Goal: Task Accomplishment & Management: Use online tool/utility

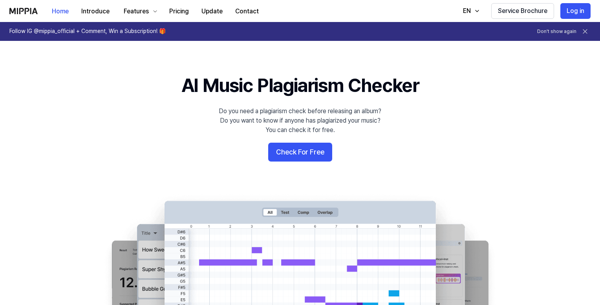
drag, startPoint x: 579, startPoint y: 11, endPoint x: 560, endPoint y: 21, distance: 21.3
click at [579, 11] on button "Log in" at bounding box center [575, 11] width 30 height 16
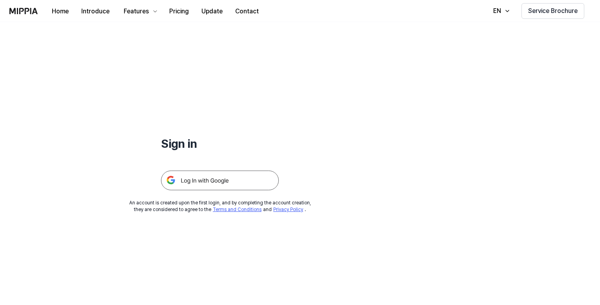
click at [216, 181] on img at bounding box center [220, 180] width 118 height 20
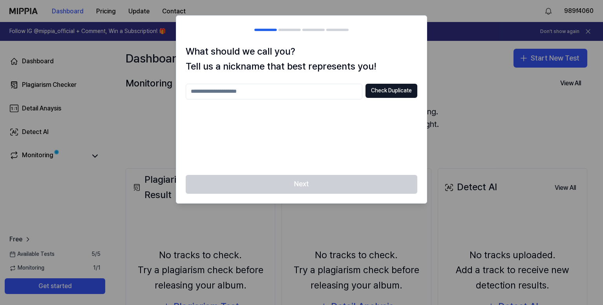
click at [280, 90] on input "text" at bounding box center [274, 92] width 177 height 16
type input "******"
drag, startPoint x: 394, startPoint y: 92, endPoint x: 347, endPoint y: 105, distance: 48.3
click at [394, 91] on button "Check Duplicate" at bounding box center [392, 91] width 52 height 14
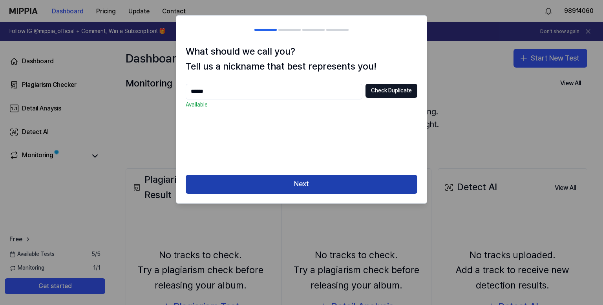
click at [284, 180] on button "Next" at bounding box center [302, 184] width 232 height 19
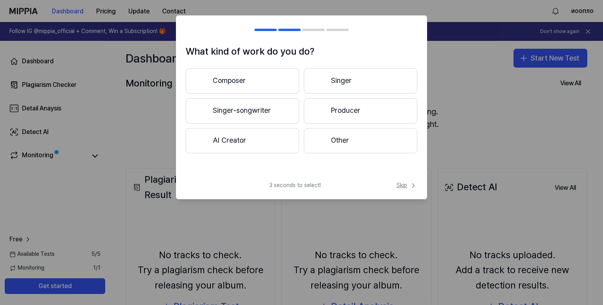
click at [399, 181] on span "Skip" at bounding box center [407, 185] width 21 height 8
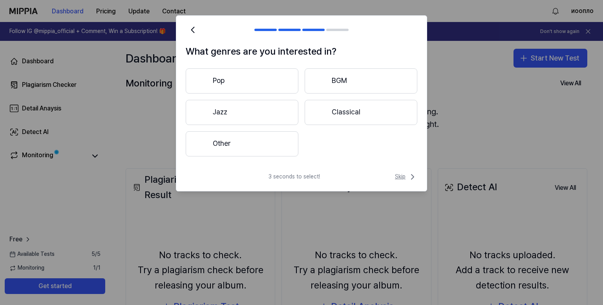
click at [403, 179] on span "Skip" at bounding box center [406, 176] width 22 height 9
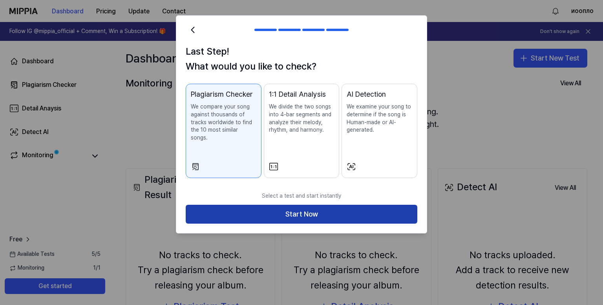
drag, startPoint x: 369, startPoint y: 204, endPoint x: 365, endPoint y: 203, distance: 4.0
click at [365, 205] on button "Start Now" at bounding box center [302, 214] width 232 height 19
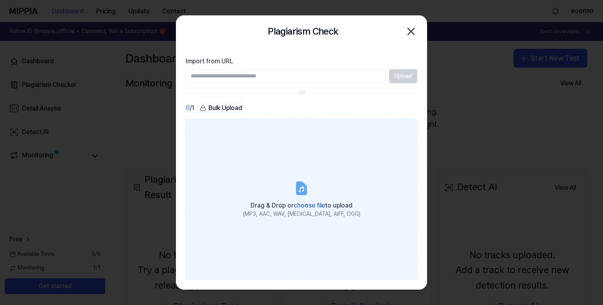
click at [305, 205] on span "choose file" at bounding box center [309, 204] width 31 height 7
click at [0, 0] on input "Drag & Drop or choose file to upload (MP3, AAC, WAV, FLAC, AIFF, OGG)" at bounding box center [0, 0] width 0 height 0
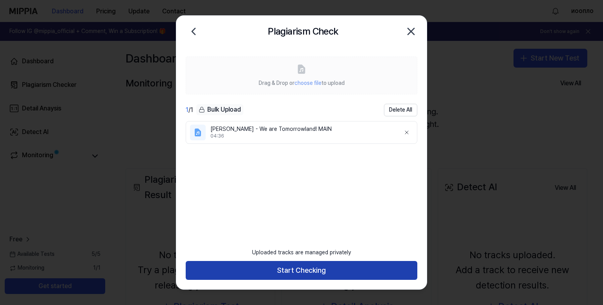
drag, startPoint x: 314, startPoint y: 270, endPoint x: 309, endPoint y: 261, distance: 10.2
click at [313, 269] on button "Start Checking" at bounding box center [302, 270] width 232 height 19
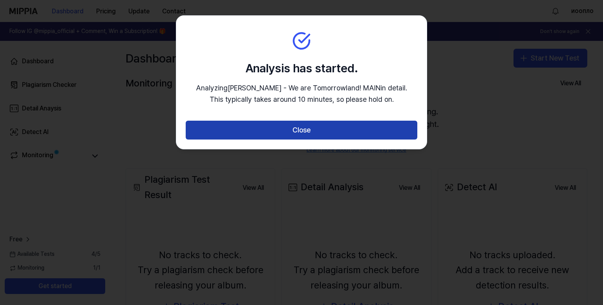
click at [286, 125] on button "Close" at bounding box center [302, 130] width 232 height 19
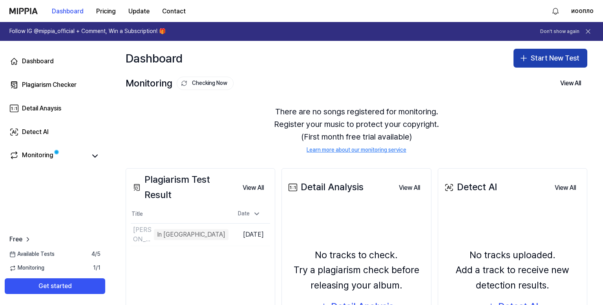
click at [548, 52] on button "Start New Test" at bounding box center [551, 58] width 74 height 19
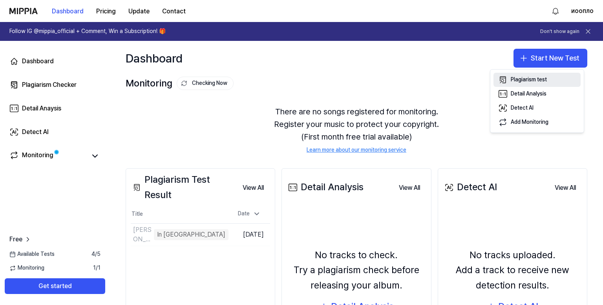
click at [532, 81] on div "Plagiarism test" at bounding box center [529, 80] width 36 height 8
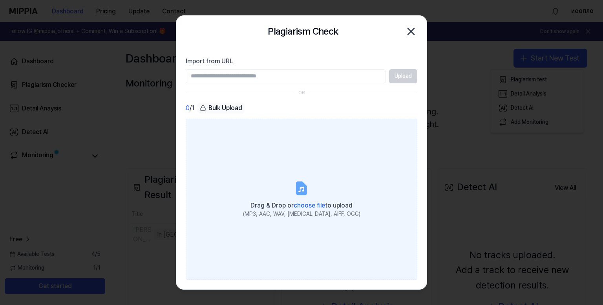
click at [276, 180] on label "Drag & Drop or choose file to upload (MP3, AAC, WAV, FLAC, AIFF, OGG)" at bounding box center [302, 199] width 232 height 161
click at [0, 0] on input "Drag & Drop or choose file to upload (MP3, AAC, WAV, FLAC, AIFF, OGG)" at bounding box center [0, 0] width 0 height 0
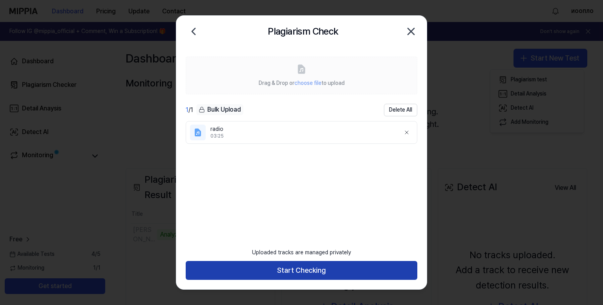
click at [320, 274] on button "Start Checking" at bounding box center [302, 270] width 232 height 19
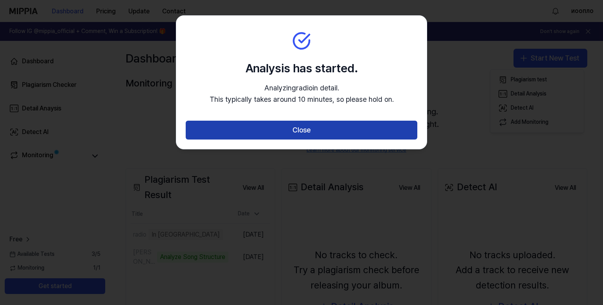
click at [275, 129] on button "Close" at bounding box center [302, 130] width 232 height 19
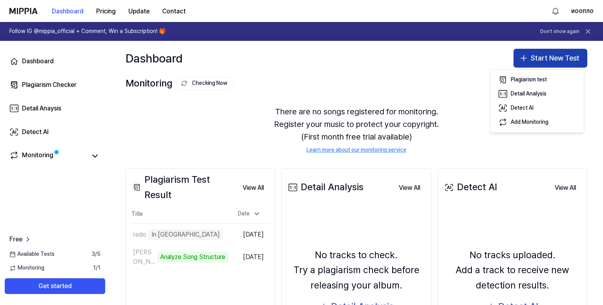
click at [534, 57] on button "Start New Test" at bounding box center [551, 58] width 74 height 19
click at [531, 54] on button "Start New Test" at bounding box center [551, 58] width 74 height 19
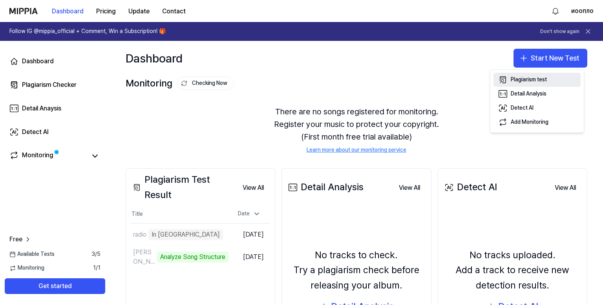
click at [528, 78] on div "Plagiarism test" at bounding box center [529, 80] width 36 height 8
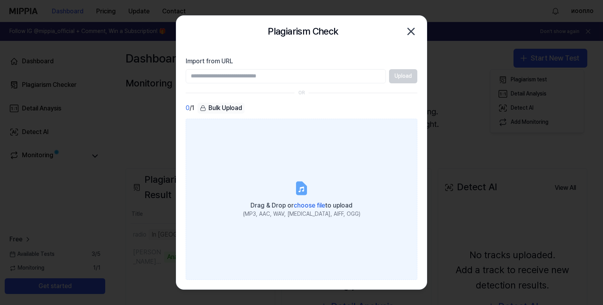
click at [272, 178] on label "Drag & Drop or choose file to upload (MP3, AAC, WAV, FLAC, AIFF, OGG)" at bounding box center [302, 199] width 232 height 161
click at [0, 0] on input "Drag & Drop or choose file to upload (MP3, AAC, WAV, FLAC, AIFF, OGG)" at bounding box center [0, 0] width 0 height 0
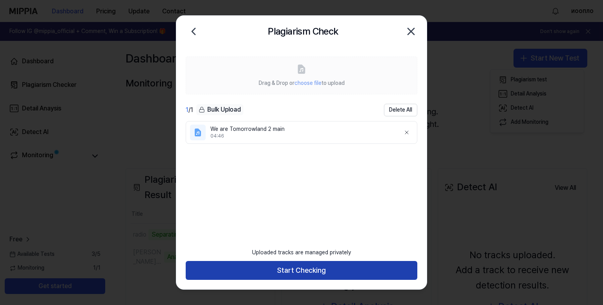
click at [319, 270] on button "Start Checking" at bounding box center [302, 270] width 232 height 19
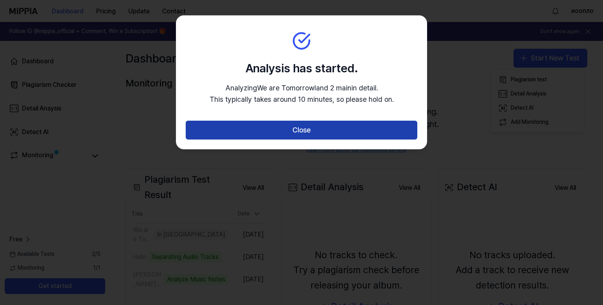
click at [310, 133] on button "Close" at bounding box center [302, 130] width 232 height 19
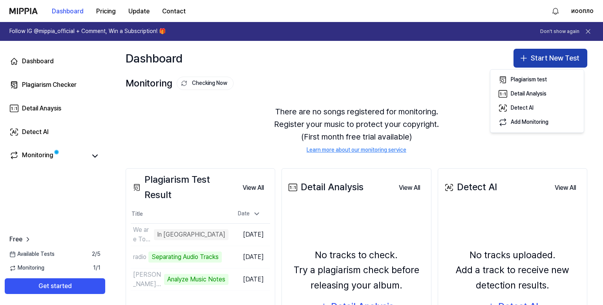
click at [549, 65] on button "Start New Test" at bounding box center [551, 58] width 74 height 19
click at [550, 66] on button "Start New Test" at bounding box center [551, 58] width 74 height 19
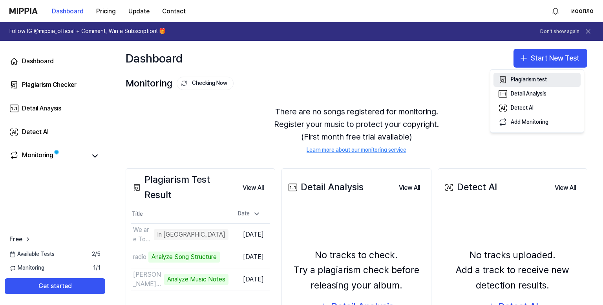
click at [517, 79] on div "Plagiarism test" at bounding box center [529, 80] width 36 height 8
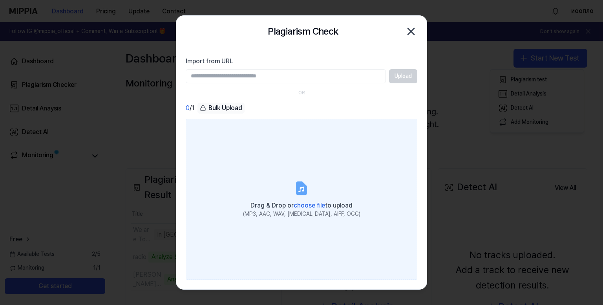
click at [276, 195] on label "Drag & Drop or choose file to upload (MP3, AAC, WAV, FLAC, AIFF, OGG)" at bounding box center [302, 199] width 232 height 161
click at [0, 0] on input "Drag & Drop or choose file to upload (MP3, AAC, WAV, FLAC, AIFF, OGG)" at bounding box center [0, 0] width 0 height 0
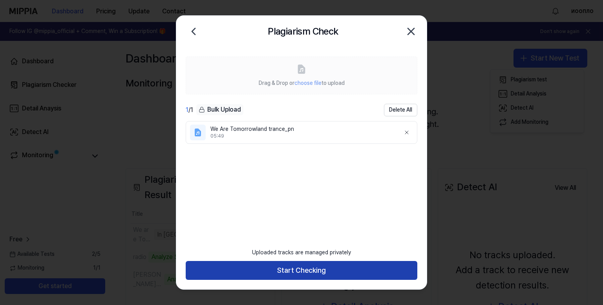
click at [319, 275] on button "Start Checking" at bounding box center [302, 270] width 232 height 19
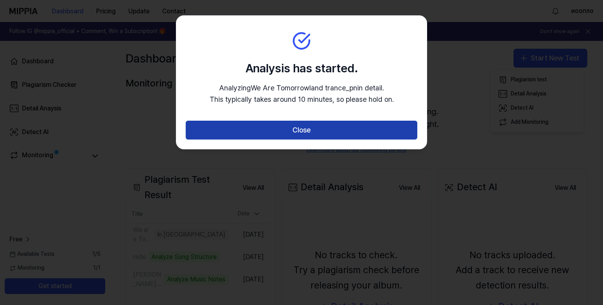
click at [304, 132] on button "Close" at bounding box center [302, 130] width 232 height 19
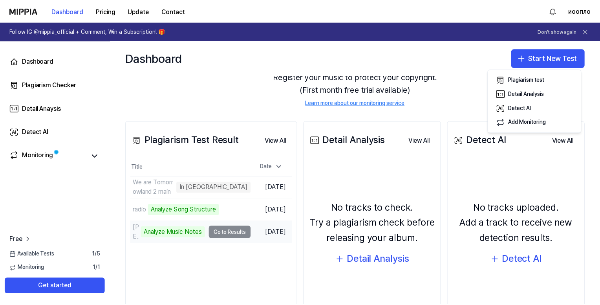
scroll to position [93, 0]
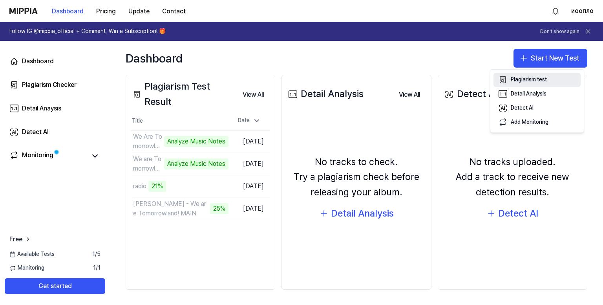
click at [529, 79] on div "Plagiarism test" at bounding box center [529, 80] width 36 height 8
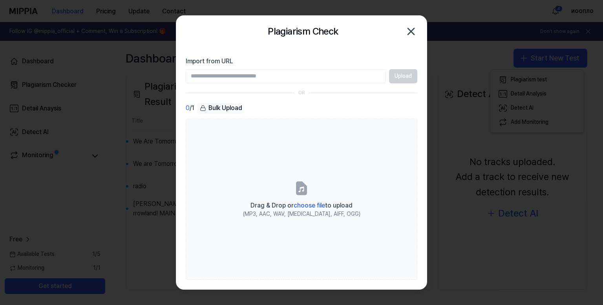
click at [121, 256] on div at bounding box center [301, 152] width 603 height 305
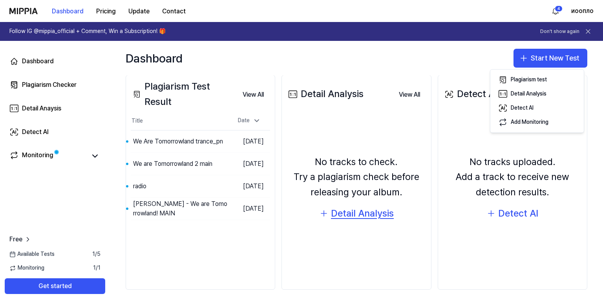
click at [354, 214] on div "Detail Analysis" at bounding box center [362, 213] width 63 height 15
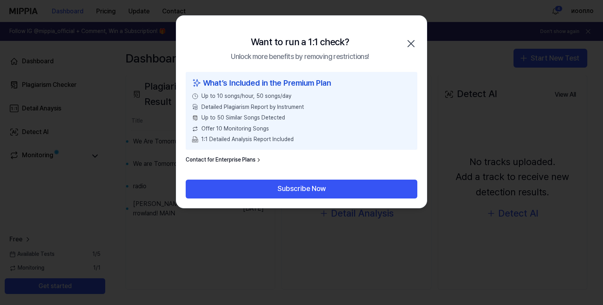
click at [410, 40] on icon "button" at bounding box center [411, 43] width 13 height 13
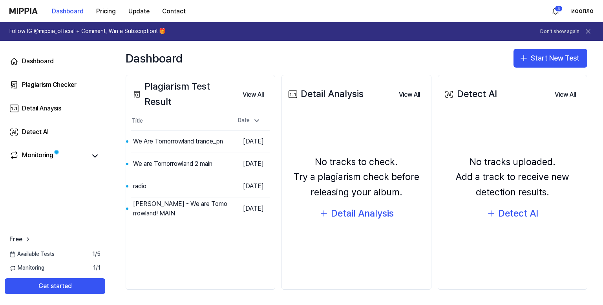
click at [35, 267] on span "Monitoring" at bounding box center [26, 268] width 35 height 8
click at [403, 94] on button "View All" at bounding box center [410, 95] width 34 height 16
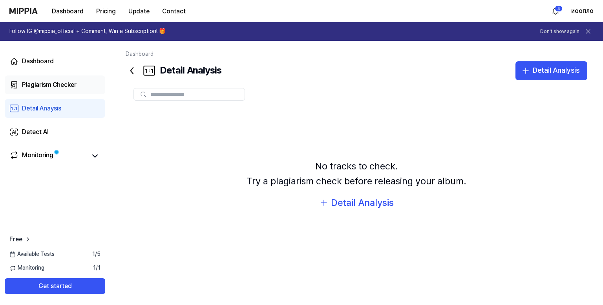
click at [69, 84] on div "Plagiarism Checker" at bounding box center [49, 84] width 55 height 9
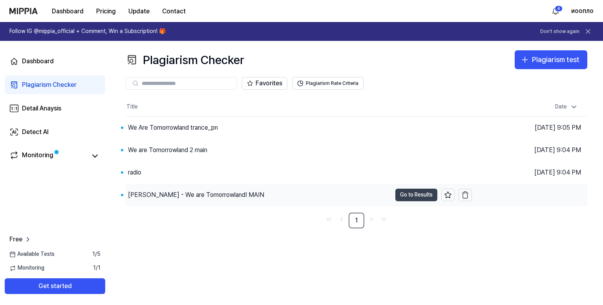
click at [407, 194] on button "Go to Results" at bounding box center [417, 195] width 42 height 13
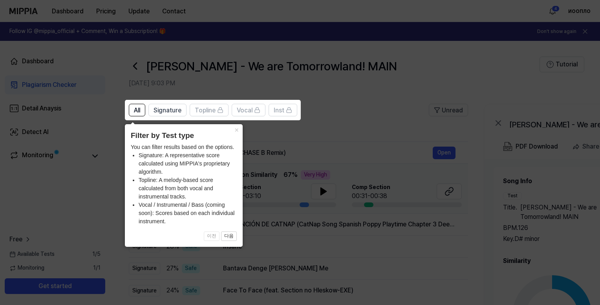
click at [520, 220] on icon at bounding box center [301, 152] width 603 height 305
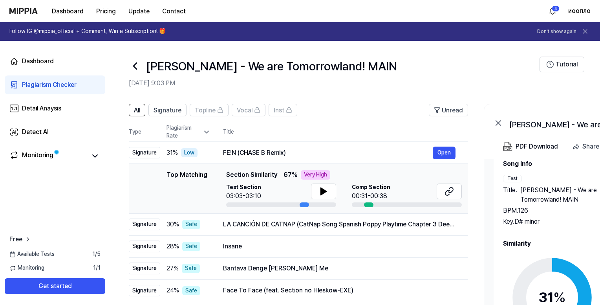
scroll to position [33, 0]
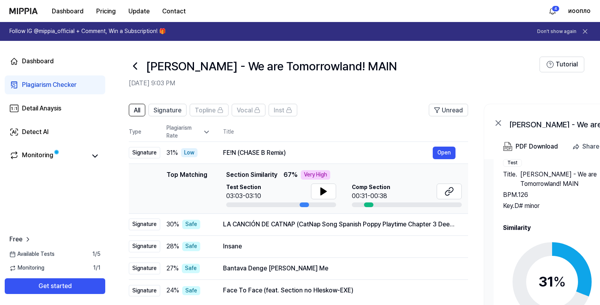
click at [552, 278] on div "31 %" at bounding box center [551, 281] width 27 height 21
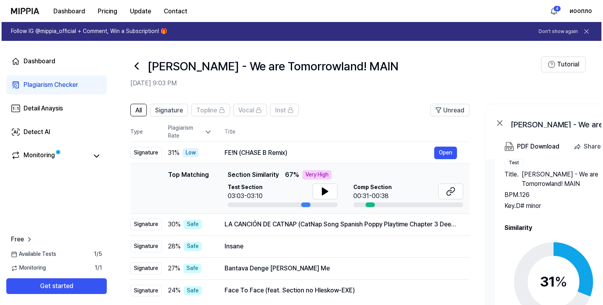
scroll to position [0, 0]
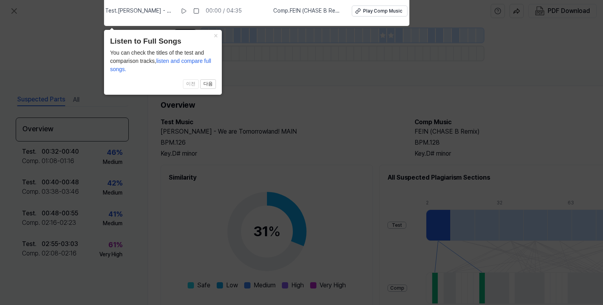
click at [290, 186] on icon at bounding box center [301, 150] width 603 height 309
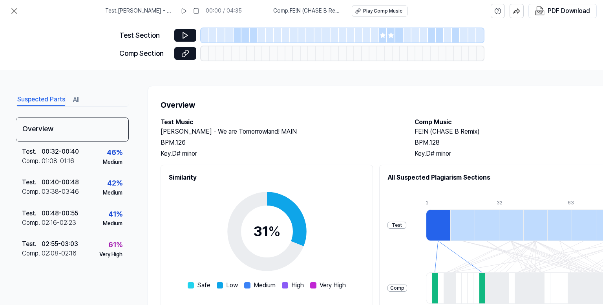
click at [235, 39] on div at bounding box center [238, 35] width 8 height 14
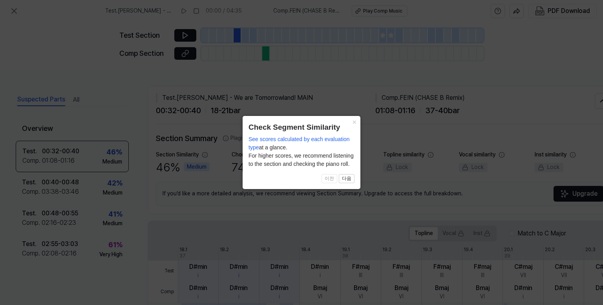
click at [187, 35] on icon at bounding box center [301, 152] width 603 height 305
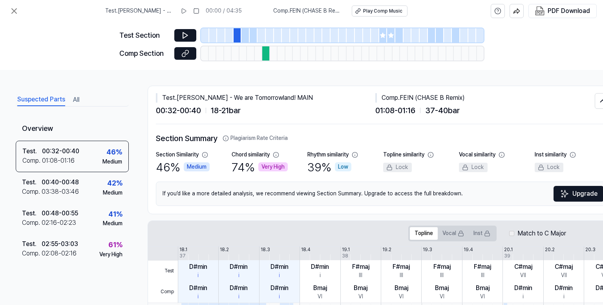
click at [187, 35] on icon at bounding box center [185, 36] width 5 height 6
click at [246, 35] on div at bounding box center [246, 35] width 8 height 14
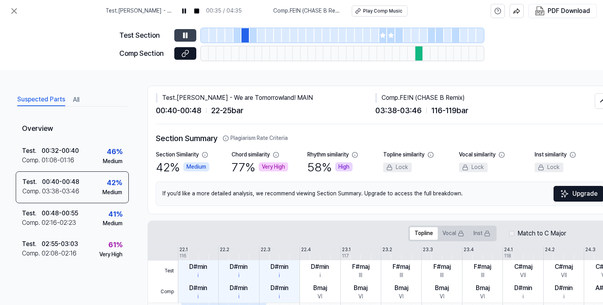
click at [190, 32] on button at bounding box center [185, 35] width 22 height 13
drag, startPoint x: 189, startPoint y: 33, endPoint x: 229, endPoint y: 40, distance: 40.0
click at [190, 33] on button at bounding box center [185, 35] width 22 height 13
click at [193, 34] on button at bounding box center [185, 35] width 22 height 13
click at [252, 36] on div at bounding box center [254, 35] width 8 height 14
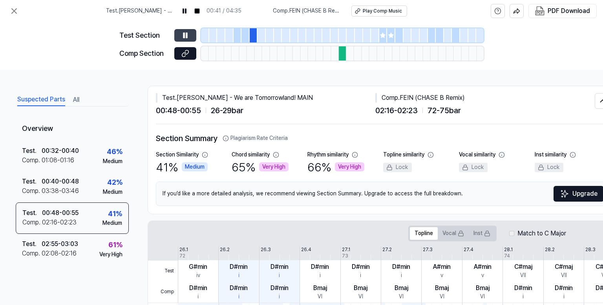
click at [187, 35] on icon at bounding box center [186, 35] width 1 height 5
click at [187, 35] on icon at bounding box center [185, 36] width 5 height 6
click at [191, 37] on button at bounding box center [185, 35] width 22 height 13
drag, startPoint x: 383, startPoint y: 40, endPoint x: 350, endPoint y: 47, distance: 33.0
click at [382, 40] on div at bounding box center [383, 35] width 8 height 14
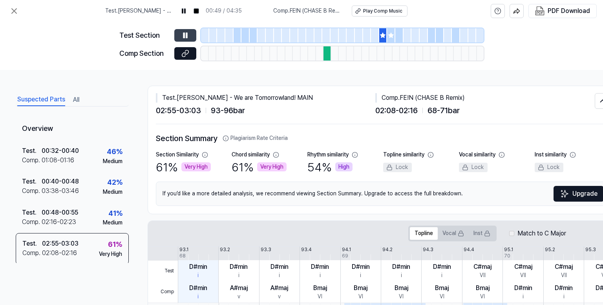
click at [184, 40] on button at bounding box center [185, 35] width 22 height 13
click at [187, 37] on icon at bounding box center [185, 35] width 8 height 8
click at [186, 32] on icon at bounding box center [185, 35] width 8 height 8
click at [389, 36] on icon at bounding box center [391, 35] width 6 height 6
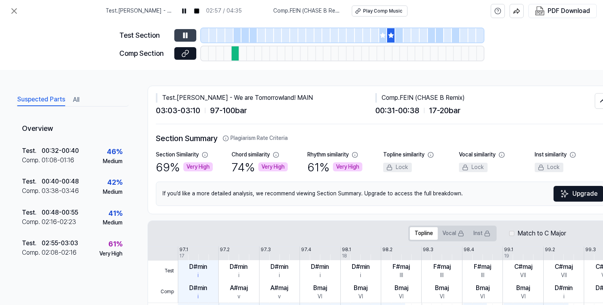
click at [190, 34] on button at bounding box center [185, 35] width 22 height 13
click at [176, 39] on button at bounding box center [185, 35] width 22 height 13
click at [6, 10] on div "Test . MAXIM BLACK - We are Tomorrowland! MAIN 03:04 / 04:35 Comp . FE!N (CHASE…" at bounding box center [301, 11] width 603 height 22
click at [15, 7] on icon at bounding box center [13, 10] width 9 height 9
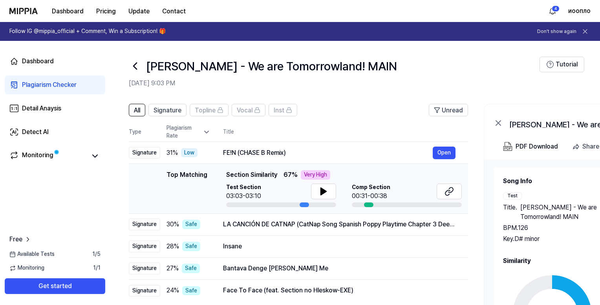
click at [132, 65] on icon at bounding box center [135, 66] width 13 height 13
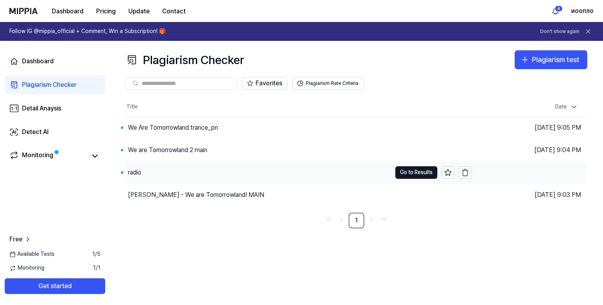
click at [415, 171] on button "Go to Results" at bounding box center [417, 172] width 42 height 13
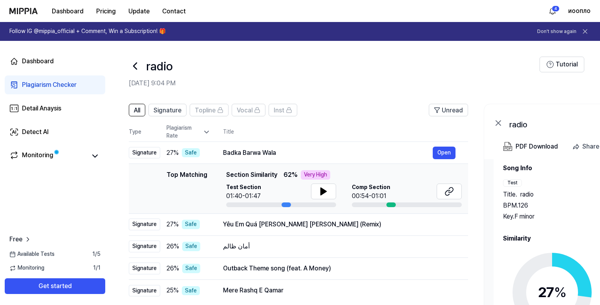
scroll to position [24, 0]
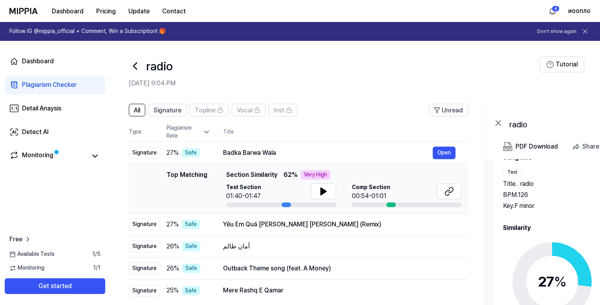
drag, startPoint x: 566, startPoint y: 271, endPoint x: 530, endPoint y: 260, distance: 37.8
click at [566, 271] on div "27 %" at bounding box center [552, 281] width 29 height 21
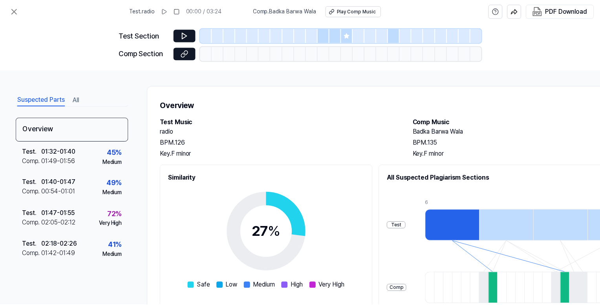
scroll to position [114, 0]
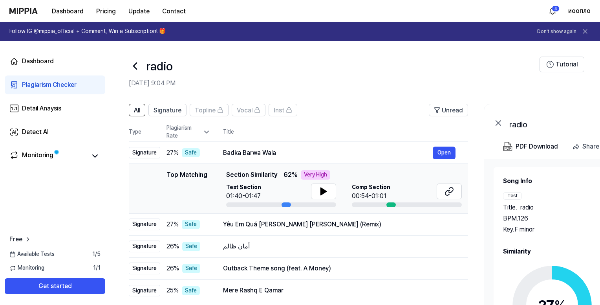
click at [130, 64] on icon at bounding box center [135, 66] width 13 height 13
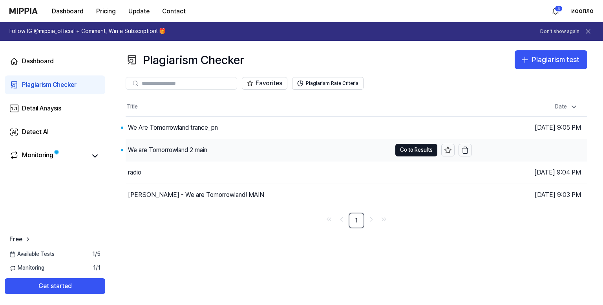
click at [277, 151] on div "We are Tomorrowland 2 main" at bounding box center [259, 150] width 266 height 22
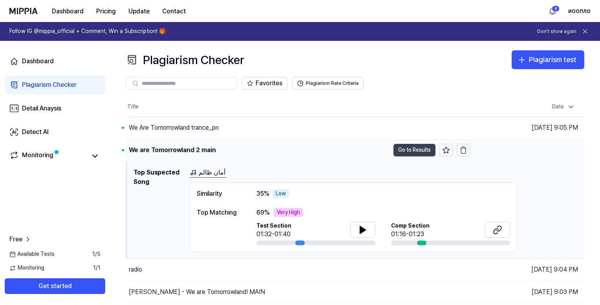
click at [412, 148] on button "Go to Results" at bounding box center [415, 150] width 42 height 13
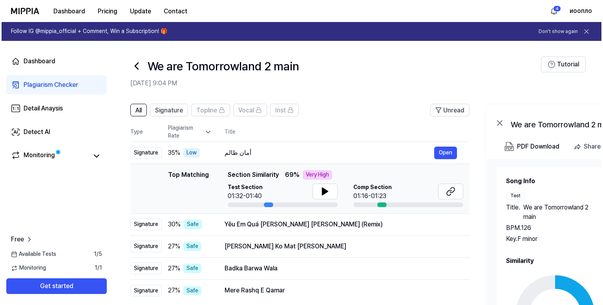
scroll to position [33, 0]
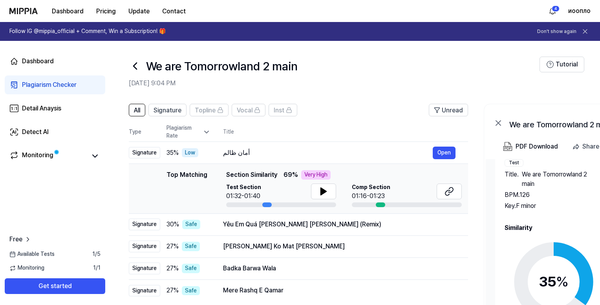
click at [547, 273] on div "35 %" at bounding box center [554, 281] width 30 height 21
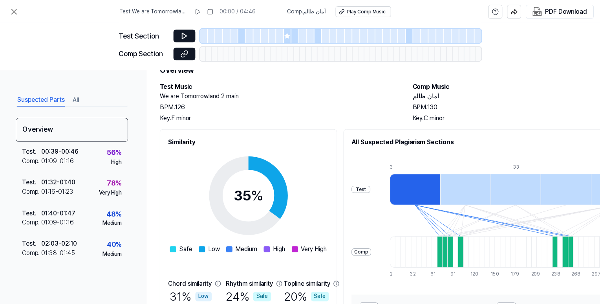
scroll to position [0, 0]
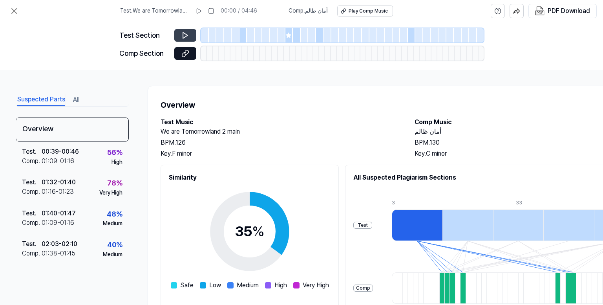
click at [186, 35] on icon at bounding box center [185, 36] width 5 height 6
click at [242, 34] on div at bounding box center [244, 35] width 8 height 14
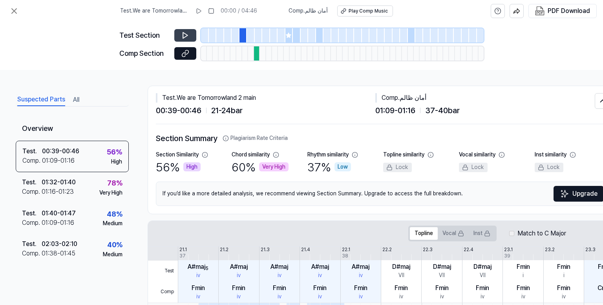
click at [185, 33] on icon at bounding box center [185, 35] width 8 height 8
click at [258, 55] on div at bounding box center [257, 53] width 6 height 14
click at [283, 37] on div at bounding box center [282, 35] width 8 height 14
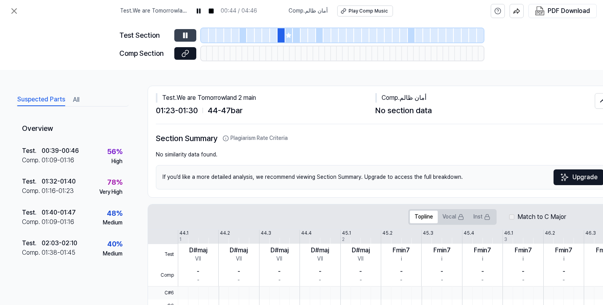
click at [289, 38] on icon at bounding box center [289, 35] width 6 height 6
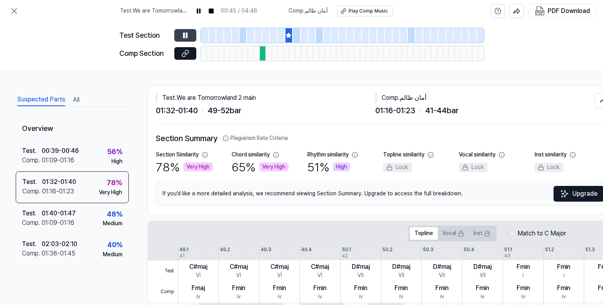
click at [185, 37] on icon at bounding box center [185, 35] width 8 height 8
click at [185, 35] on icon at bounding box center [185, 35] width 8 height 8
click at [190, 34] on button at bounding box center [185, 35] width 22 height 13
click at [297, 34] on div at bounding box center [297, 35] width 8 height 14
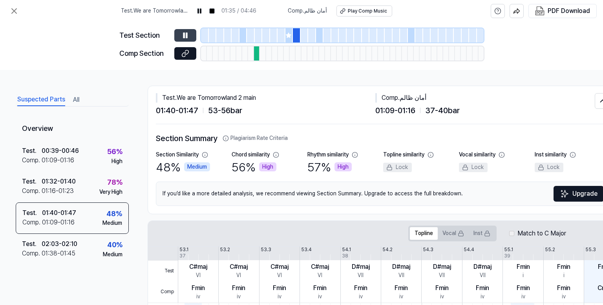
click at [193, 33] on button at bounding box center [185, 35] width 22 height 13
click at [189, 35] on icon at bounding box center [185, 35] width 8 height 8
click at [185, 31] on icon at bounding box center [185, 35] width 8 height 8
click at [319, 35] on div at bounding box center [320, 35] width 8 height 14
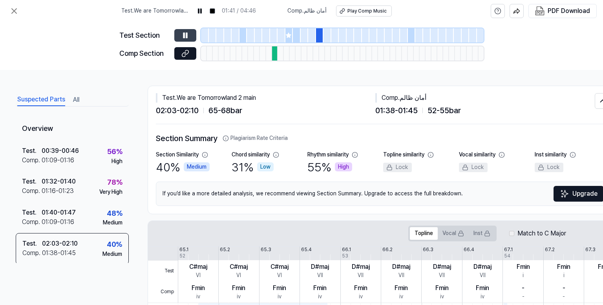
click at [179, 37] on button at bounding box center [185, 35] width 22 height 13
click at [181, 36] on icon at bounding box center [185, 35] width 8 height 8
click at [196, 37] on button at bounding box center [185, 35] width 22 height 13
click at [411, 38] on div at bounding box center [412, 35] width 8 height 14
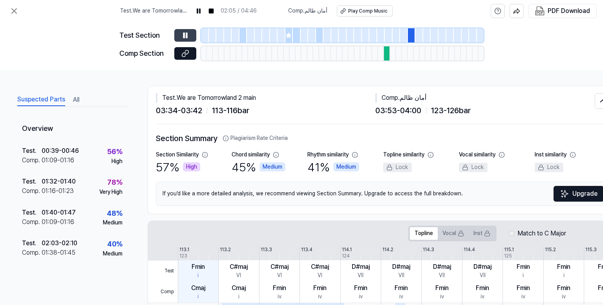
click at [185, 36] on icon at bounding box center [185, 35] width 8 height 8
click at [185, 35] on icon at bounding box center [185, 35] width 8 height 8
click at [345, 35] on div at bounding box center [343, 35] width 8 height 14
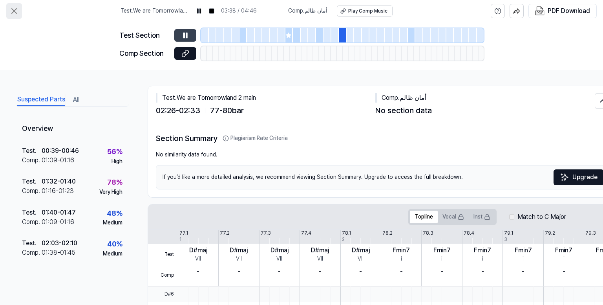
click at [16, 11] on icon at bounding box center [13, 10] width 9 height 9
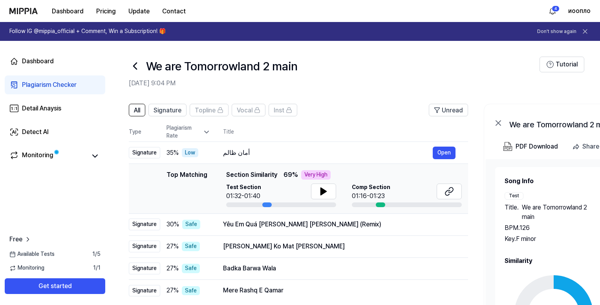
click at [132, 65] on icon at bounding box center [135, 66] width 13 height 13
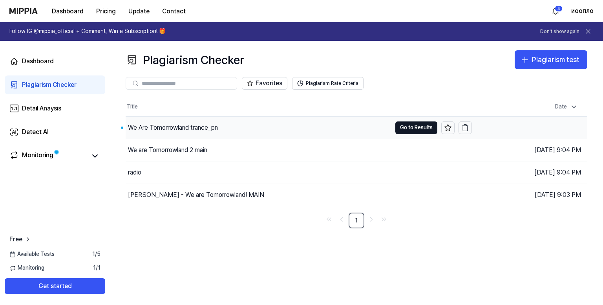
click at [237, 127] on div "We Are Tomorrowland trance_pn" at bounding box center [259, 128] width 266 height 22
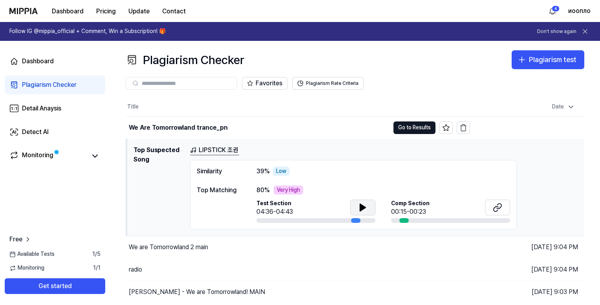
click at [358, 207] on icon at bounding box center [362, 207] width 9 height 9
click at [360, 208] on icon at bounding box center [362, 207] width 9 height 9
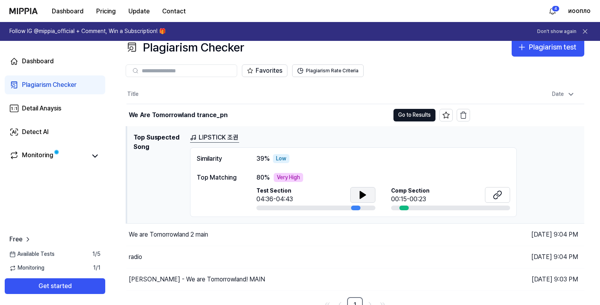
scroll to position [20, 0]
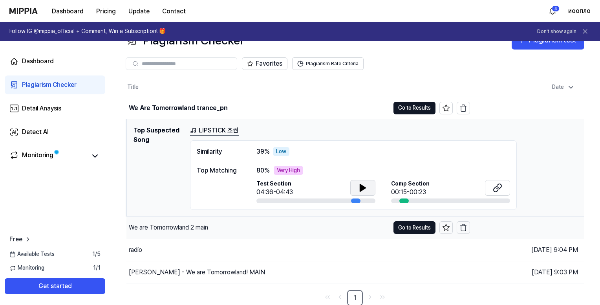
click at [291, 227] on div "We are Tomorrowland 2 main" at bounding box center [257, 227] width 263 height 22
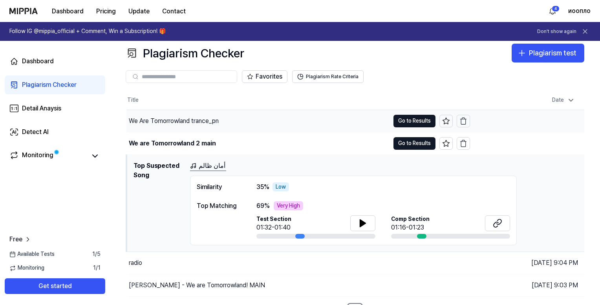
scroll to position [0, 0]
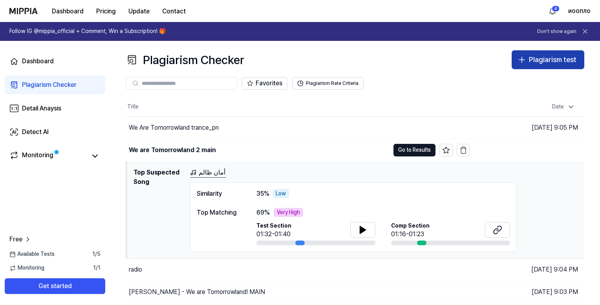
click at [526, 62] on icon "button" at bounding box center [521, 59] width 9 height 9
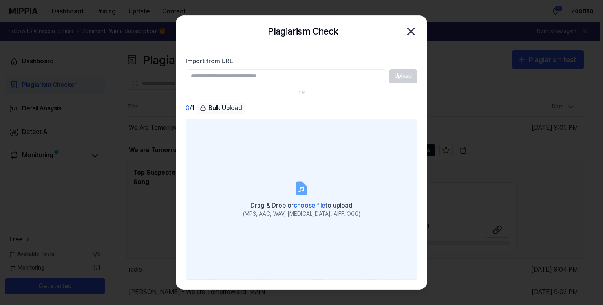
click at [264, 186] on label "Drag & Drop or choose file to upload (MP3, AAC, WAV, FLAC, AIFF, OGG)" at bounding box center [302, 199] width 232 height 161
click at [0, 0] on input "Drag & Drop or choose file to upload (MP3, AAC, WAV, FLAC, AIFF, OGG)" at bounding box center [0, 0] width 0 height 0
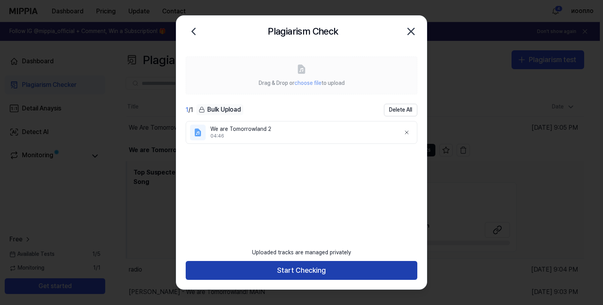
click at [296, 271] on button "Start Checking" at bounding box center [302, 270] width 232 height 19
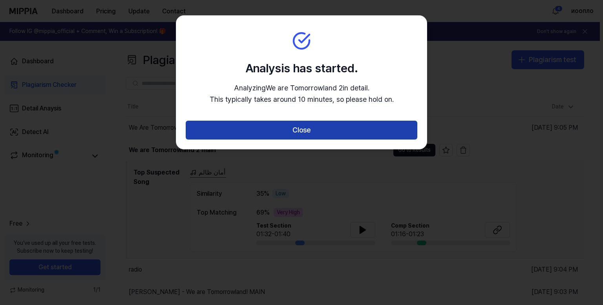
click at [317, 131] on button "Close" at bounding box center [302, 130] width 232 height 19
